Goal: Information Seeking & Learning: Learn about a topic

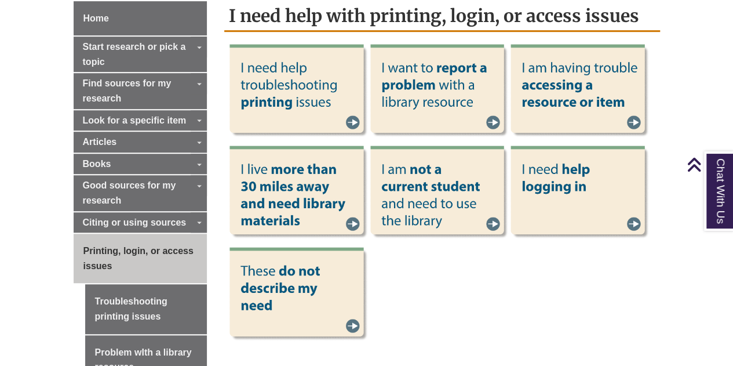
scroll to position [359, 0]
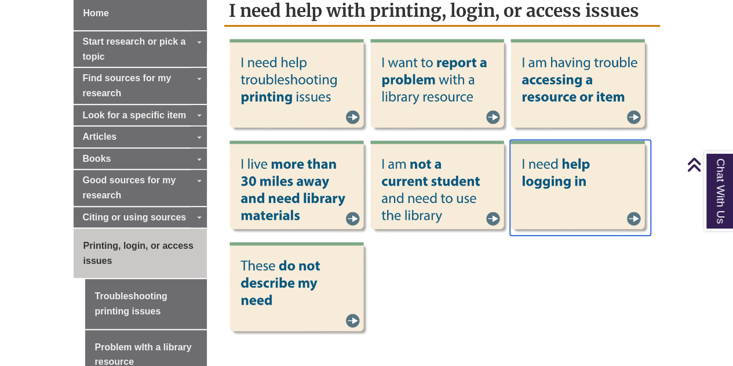
click at [605, 191] on img at bounding box center [580, 188] width 141 height 96
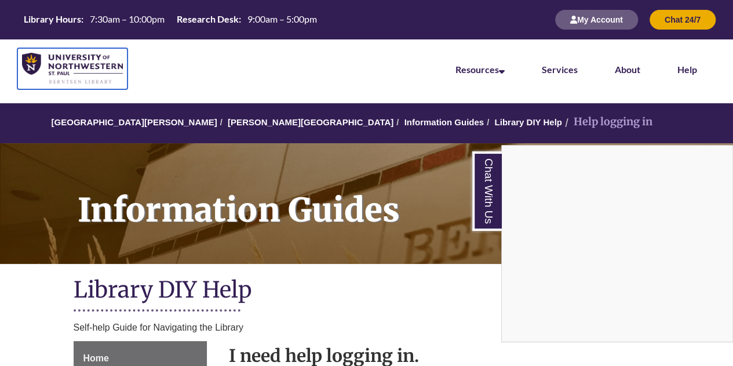
click at [80, 61] on img at bounding box center [72, 69] width 101 height 32
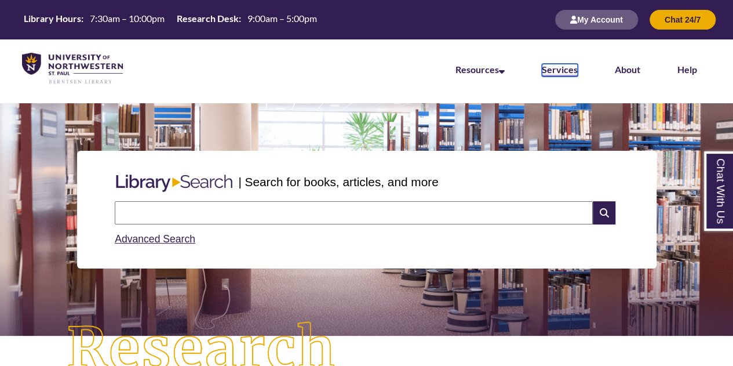
click at [556, 74] on link "Services" at bounding box center [560, 70] width 36 height 13
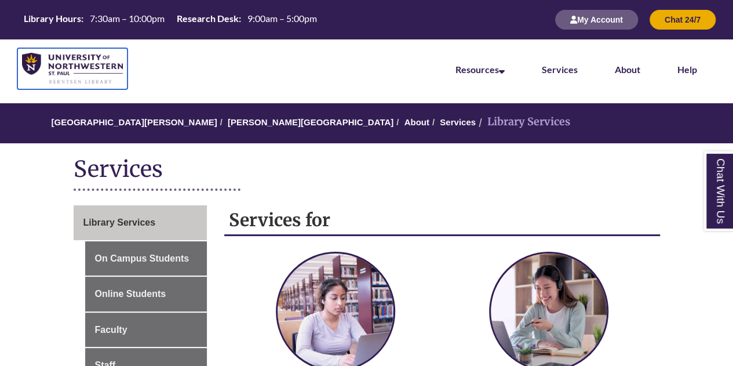
click at [71, 69] on img at bounding box center [72, 69] width 101 height 32
click at [68, 61] on img at bounding box center [72, 69] width 101 height 32
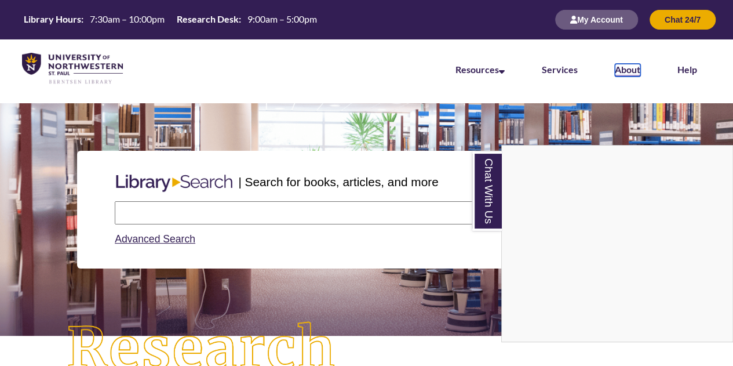
click at [631, 71] on link "About" at bounding box center [628, 70] width 26 height 13
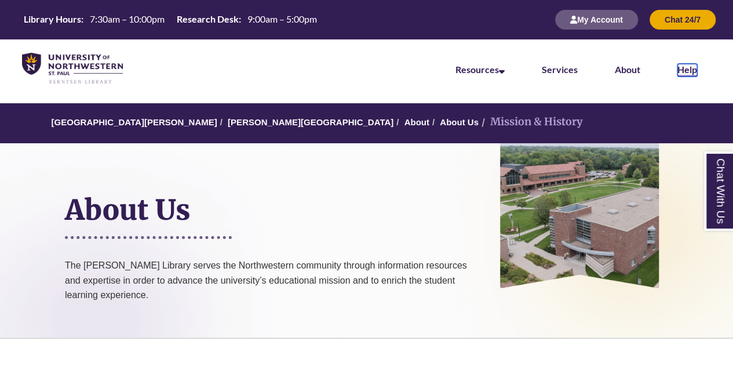
click at [692, 65] on link "Help" at bounding box center [688, 70] width 20 height 13
click at [626, 67] on link "About" at bounding box center [628, 70] width 26 height 13
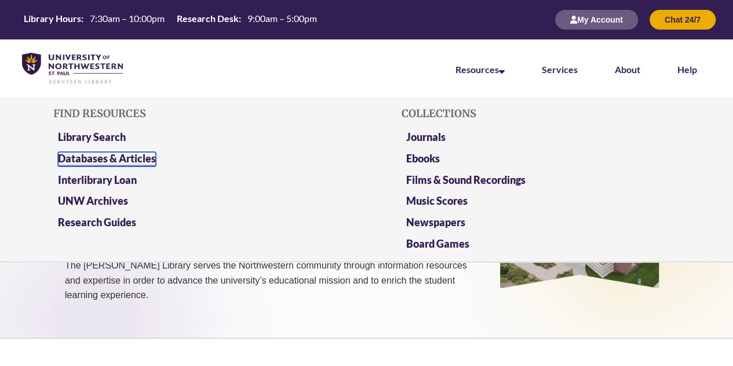
click at [116, 156] on link "Databases & Articles" at bounding box center [107, 159] width 98 height 14
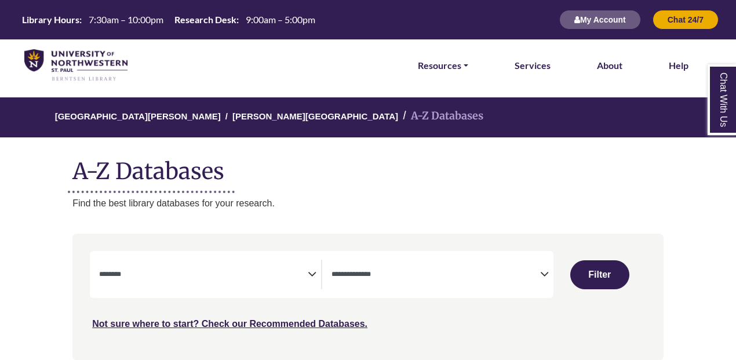
select select "Database Subject Filter"
select select "Database Types Filter"
click at [425, 63] on link "Resources" at bounding box center [443, 65] width 50 height 15
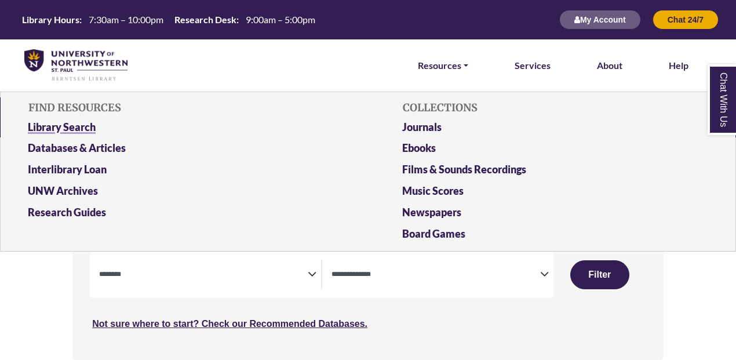
click at [78, 128] on link "Library Search" at bounding box center [180, 129] width 323 height 21
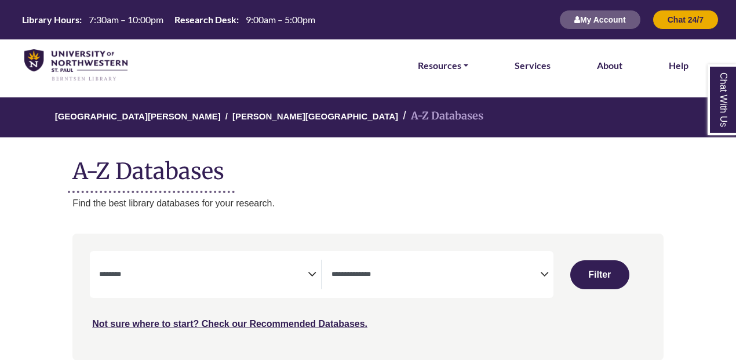
select select "Database Subject Filter"
select select "Database Types Filter"
